Goal: Find specific page/section: Find specific page/section

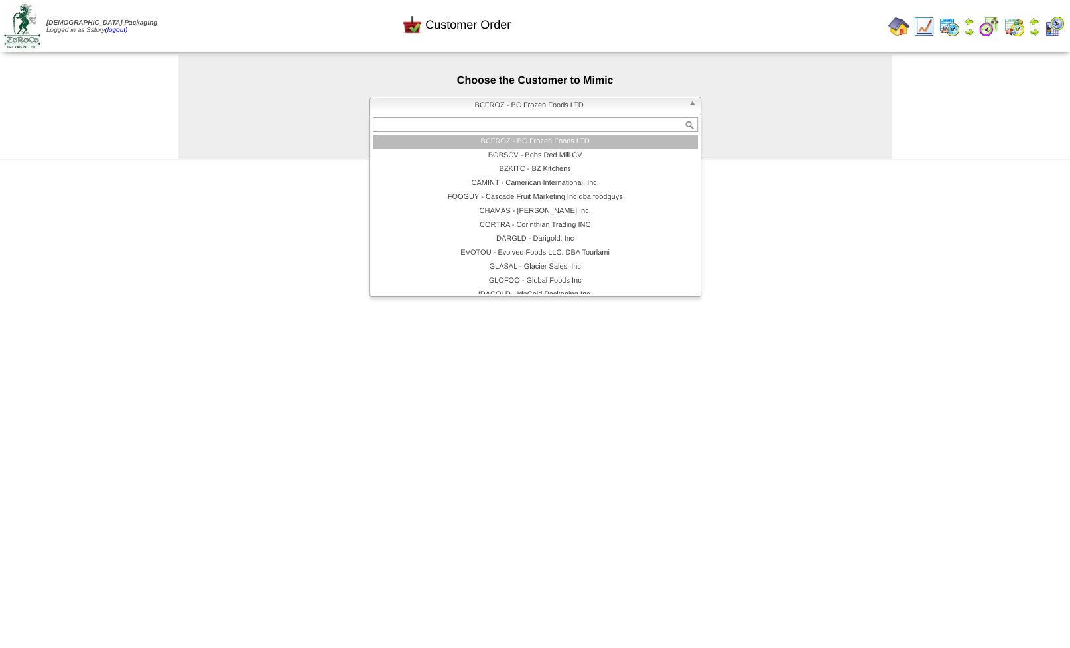
click at [501, 109] on span "BCFROZ - BC Frozen Foods LTD" at bounding box center [529, 106] width 308 height 16
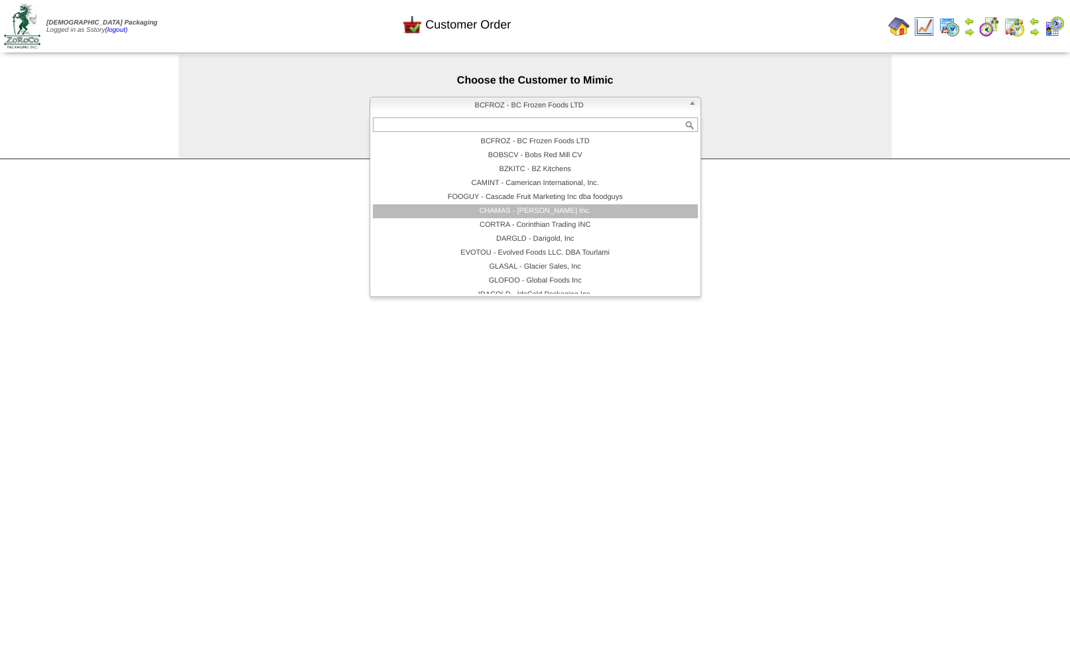
scroll to position [80, 0]
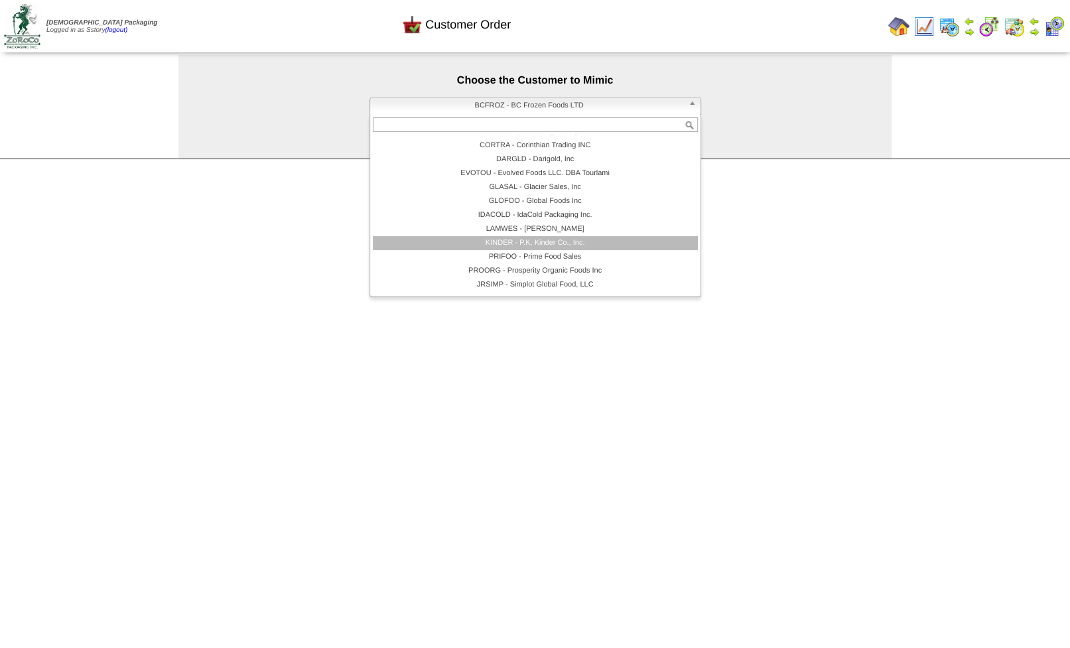
click at [537, 247] on li "KINDER - P.K, Kinder Co., Inc." at bounding box center [535, 243] width 325 height 14
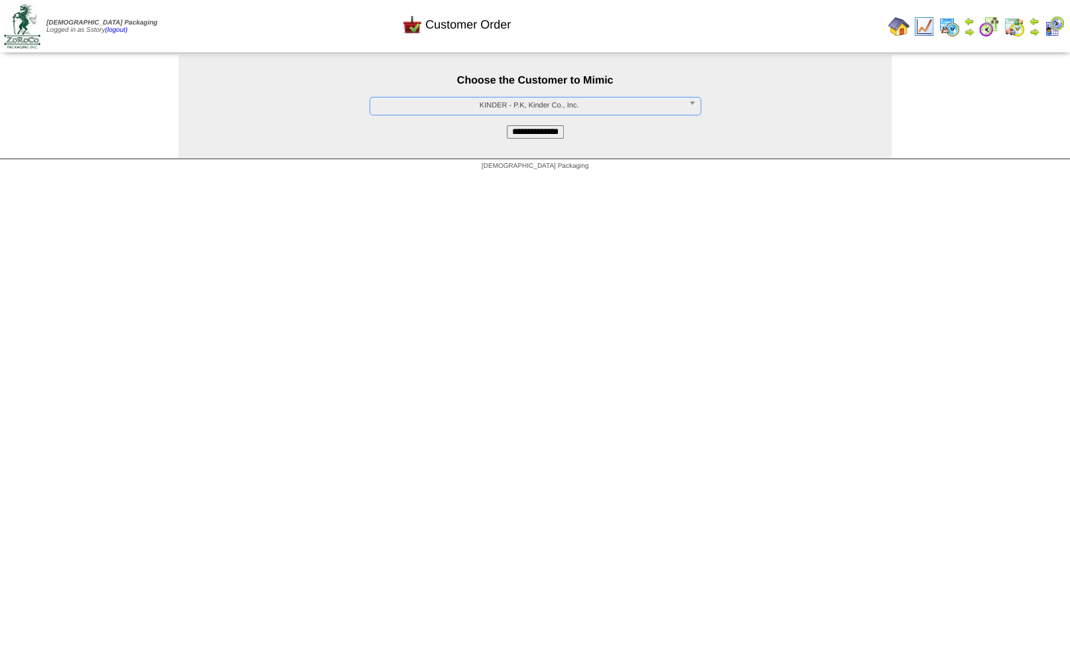
click at [519, 133] on input "**********" at bounding box center [535, 131] width 57 height 13
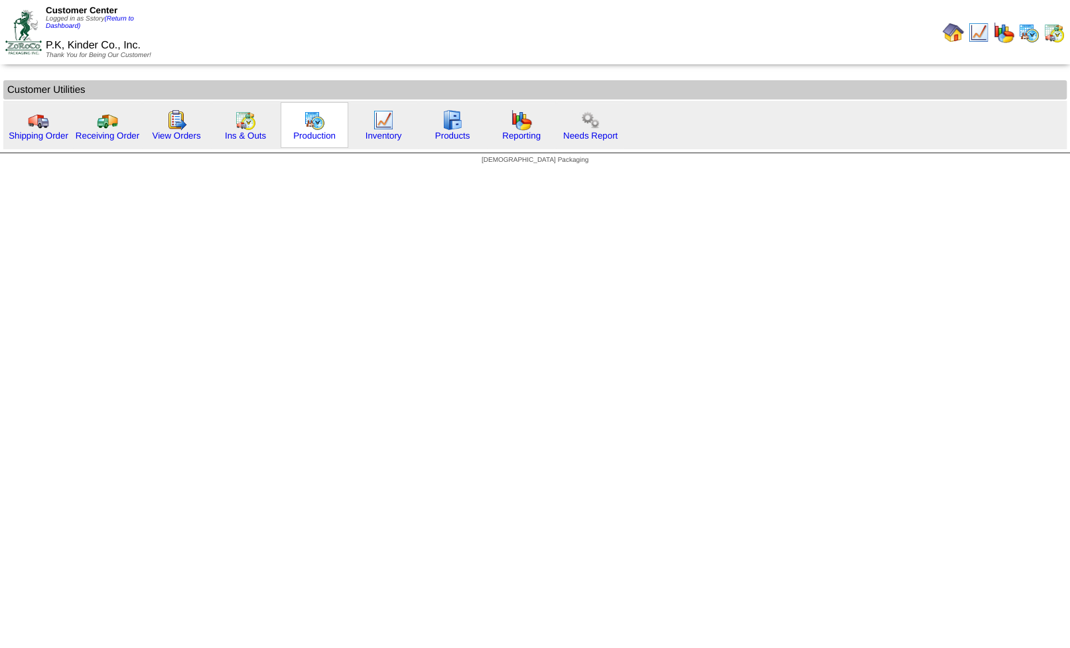
click at [316, 120] on img at bounding box center [314, 119] width 21 height 21
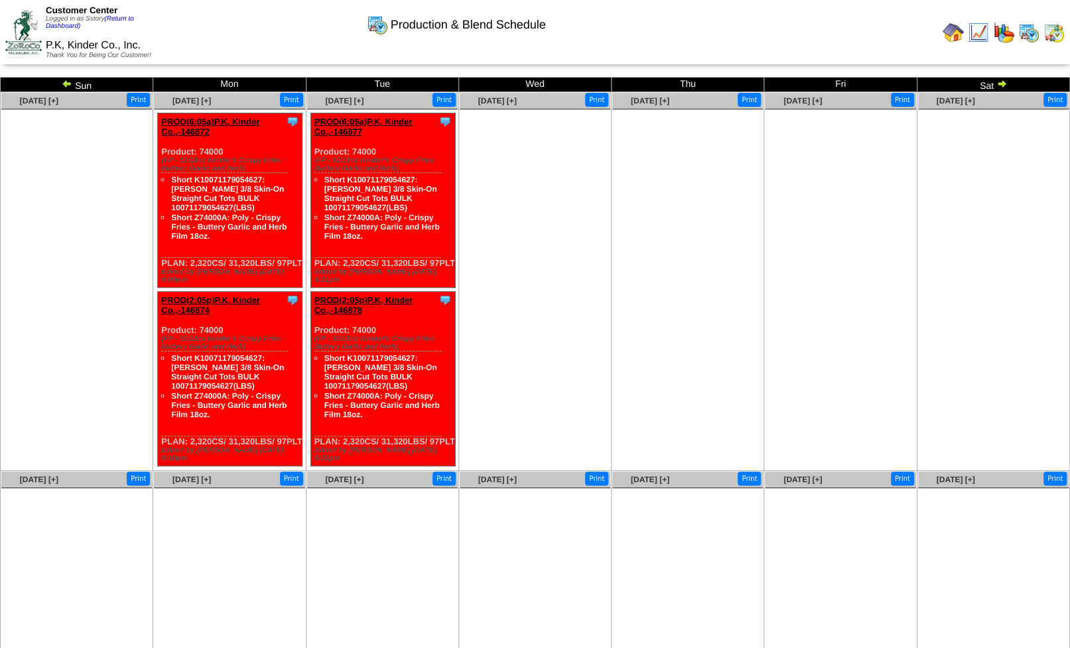
click at [68, 90] on link at bounding box center [68, 85] width 13 height 11
